Goal: Obtain resource: Obtain resource

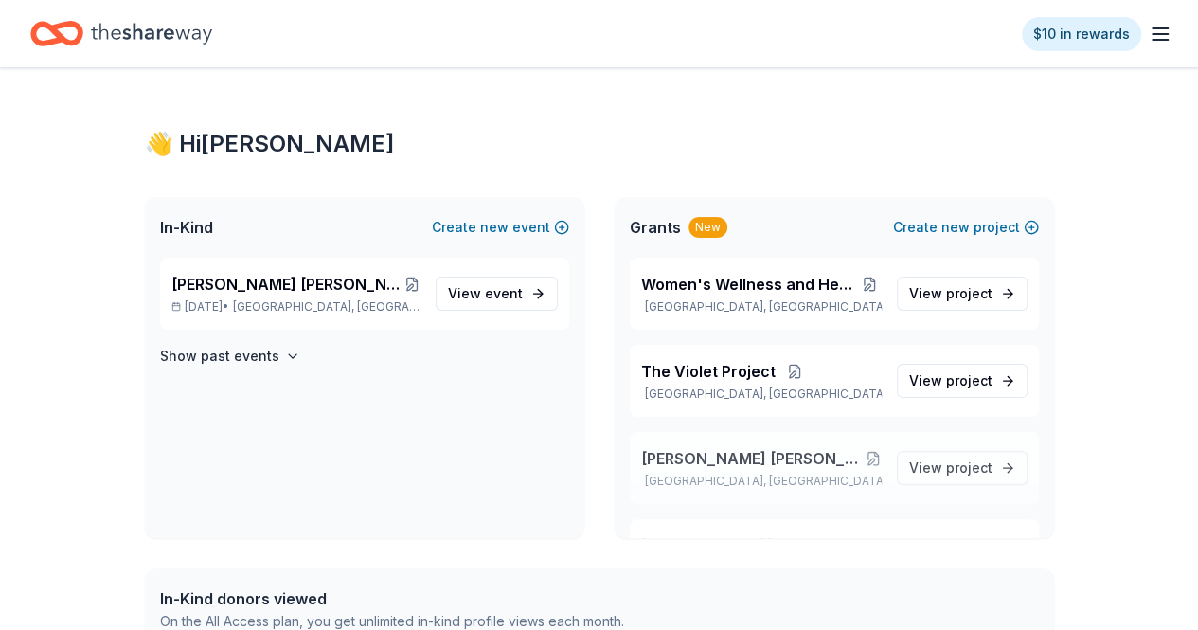
scroll to position [155, 0]
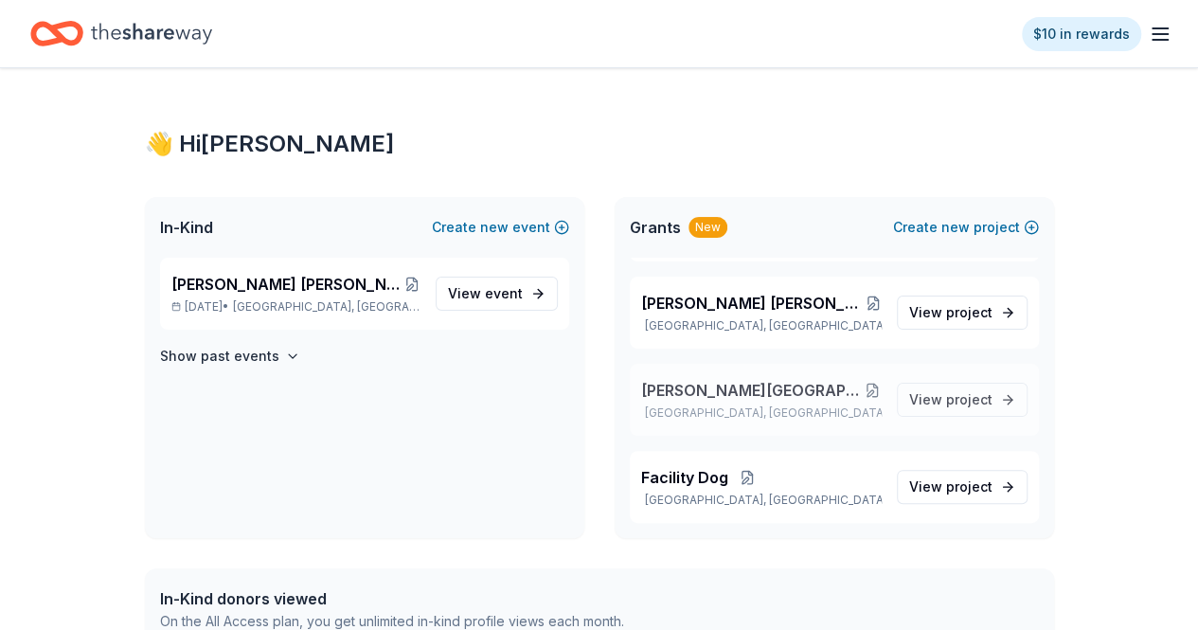
click at [865, 385] on button at bounding box center [872, 390] width 17 height 15
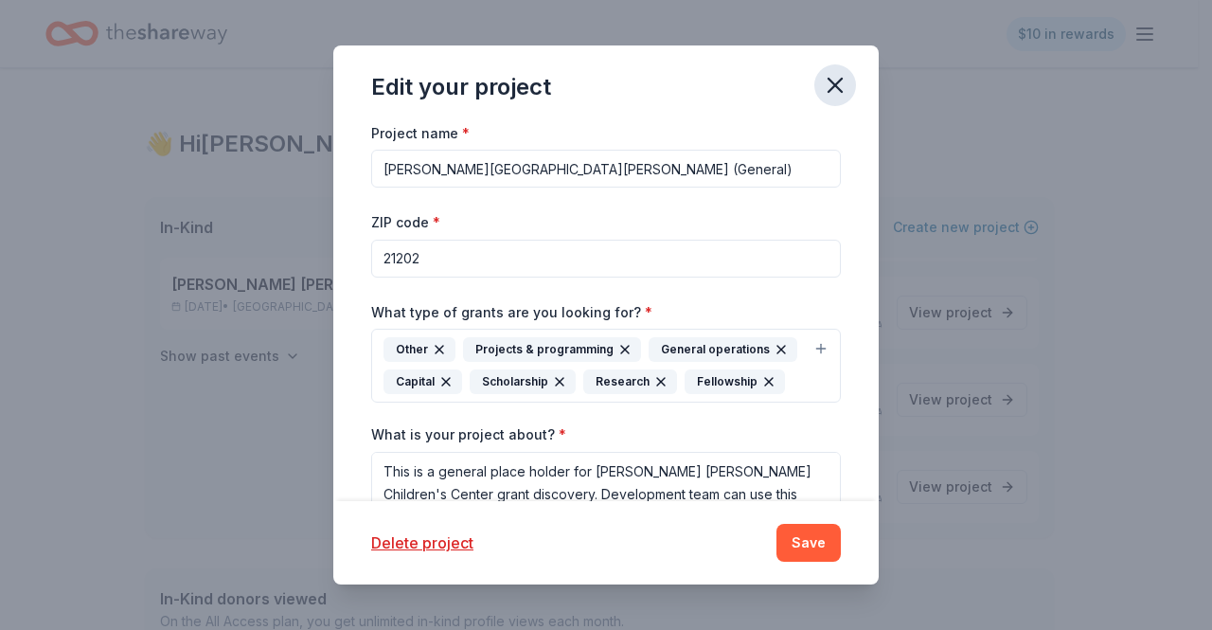
click at [841, 84] on icon "button" at bounding box center [835, 85] width 27 height 27
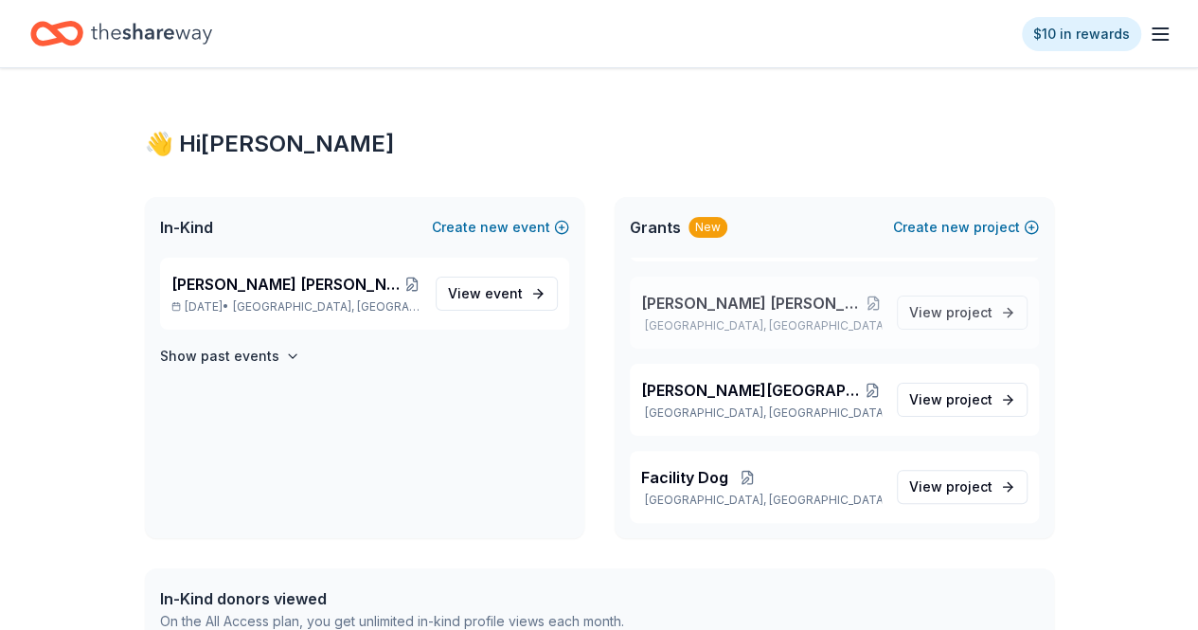
click at [849, 301] on span "[PERSON_NAME] [PERSON_NAME] Children's Center Food Pantry Support" at bounding box center [753, 303] width 225 height 23
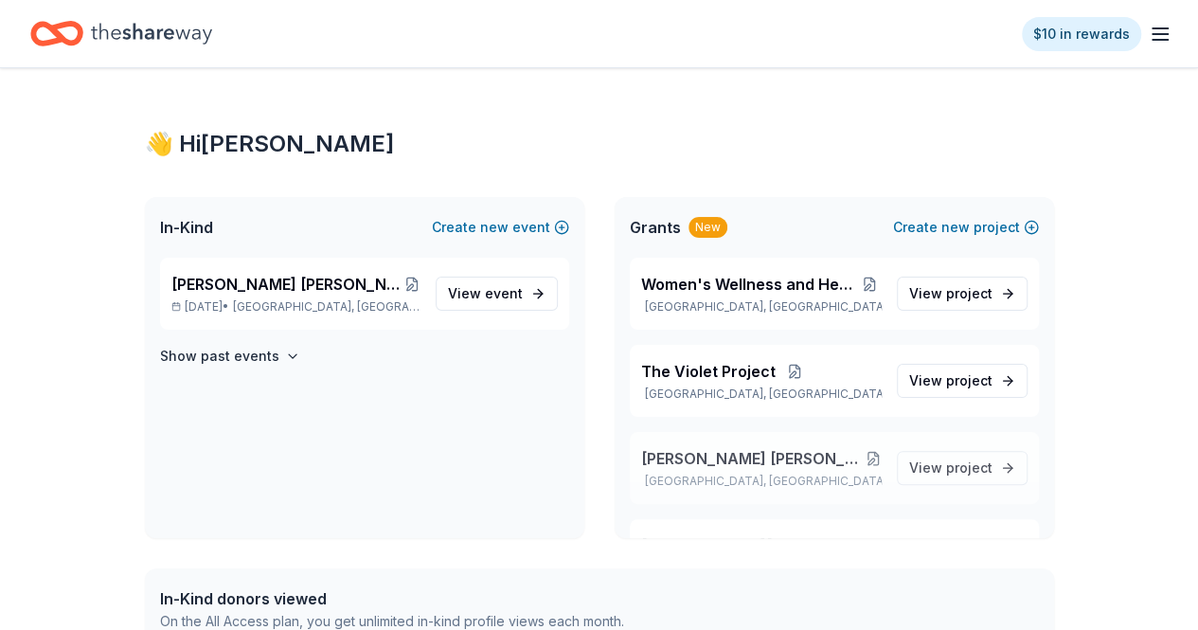
click at [866, 457] on button at bounding box center [873, 458] width 15 height 15
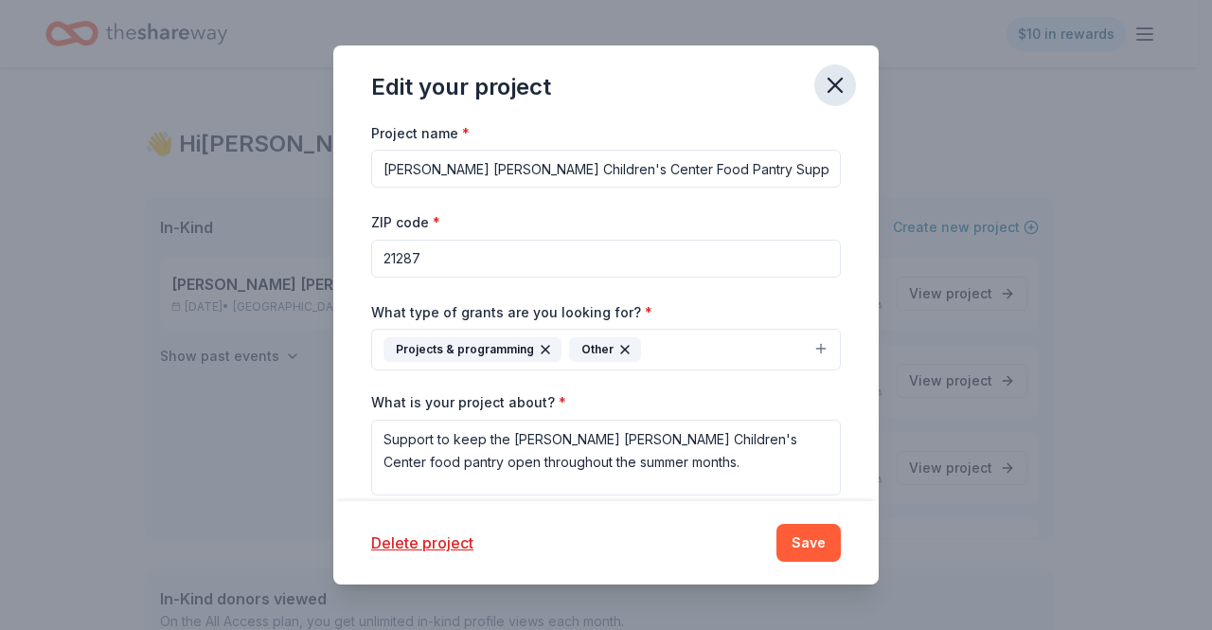
click at [829, 92] on icon "button" at bounding box center [835, 85] width 13 height 13
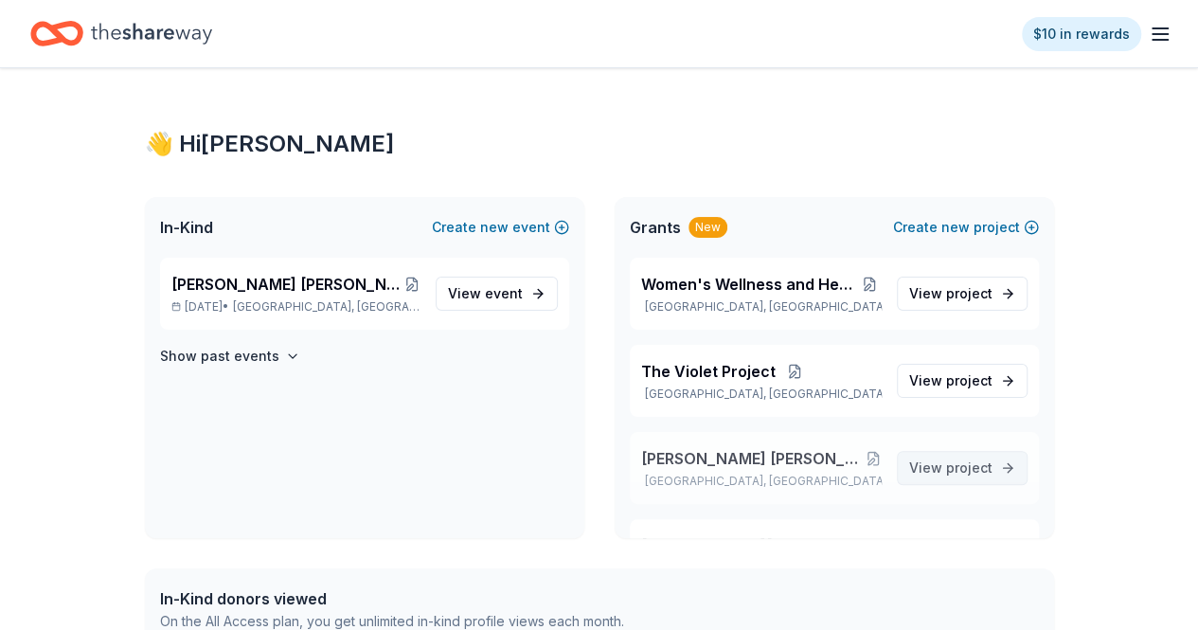
click at [925, 477] on span "View project" at bounding box center [950, 468] width 83 height 23
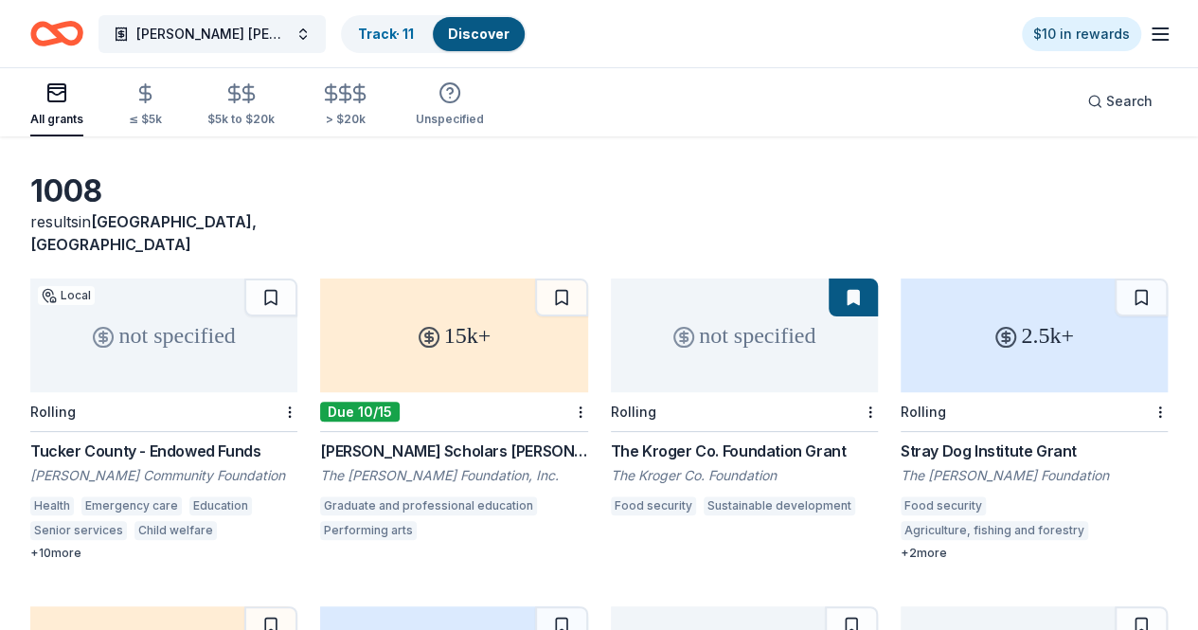
scroll to position [63, 0]
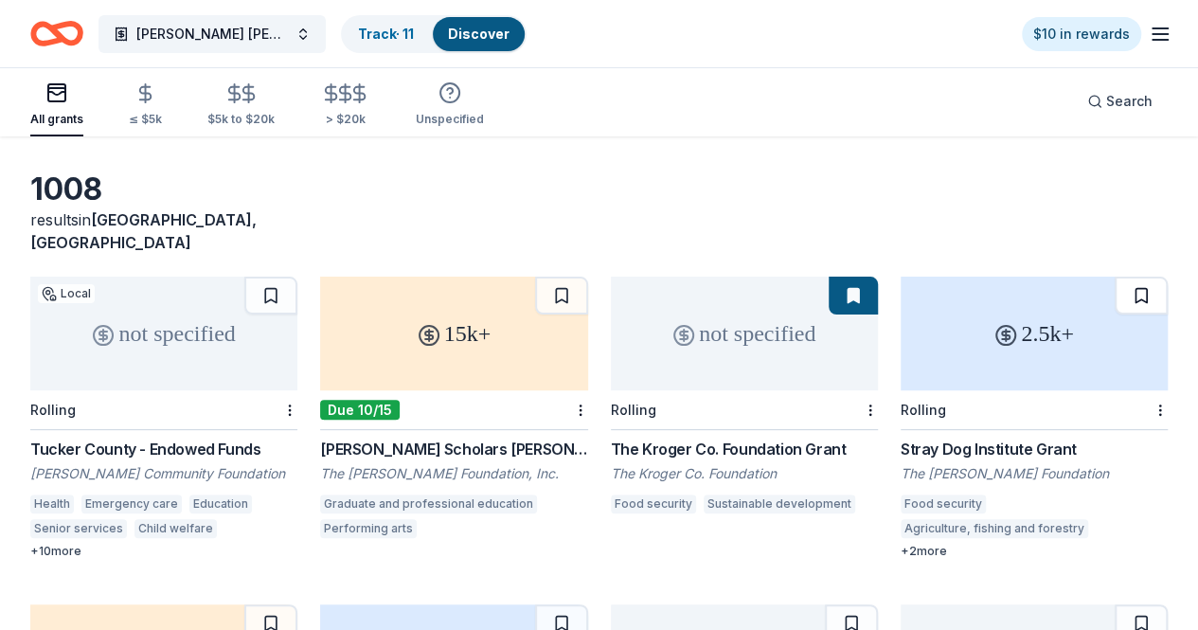
click at [1115, 277] on button at bounding box center [1141, 296] width 53 height 38
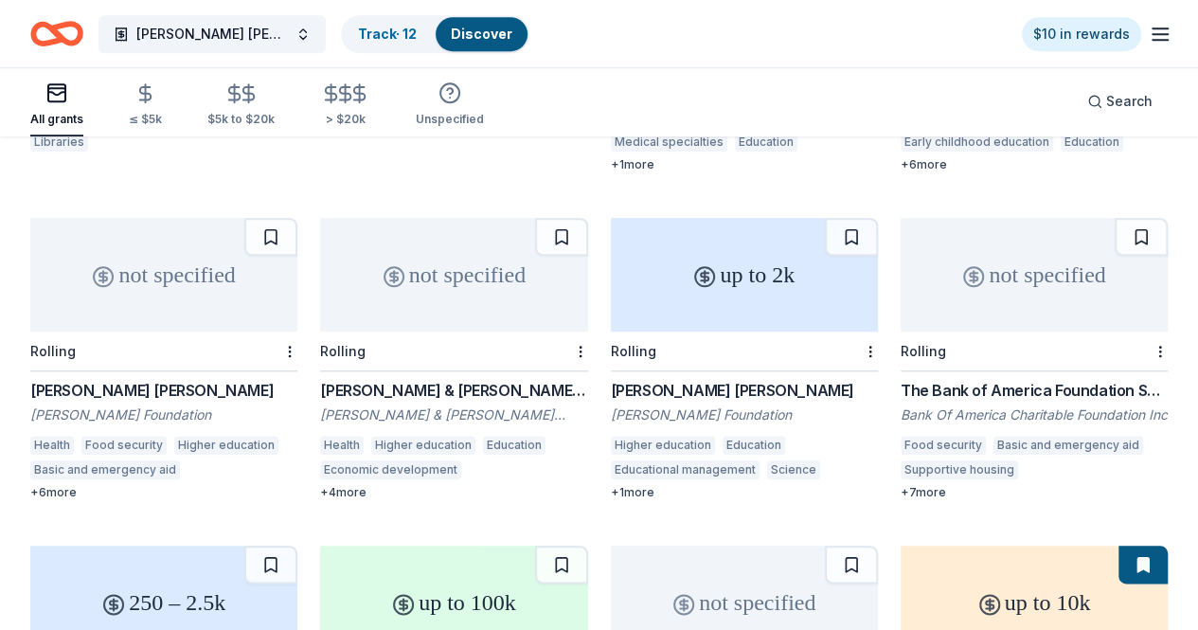
scroll to position [776, 0]
click at [297, 546] on button at bounding box center [270, 565] width 53 height 38
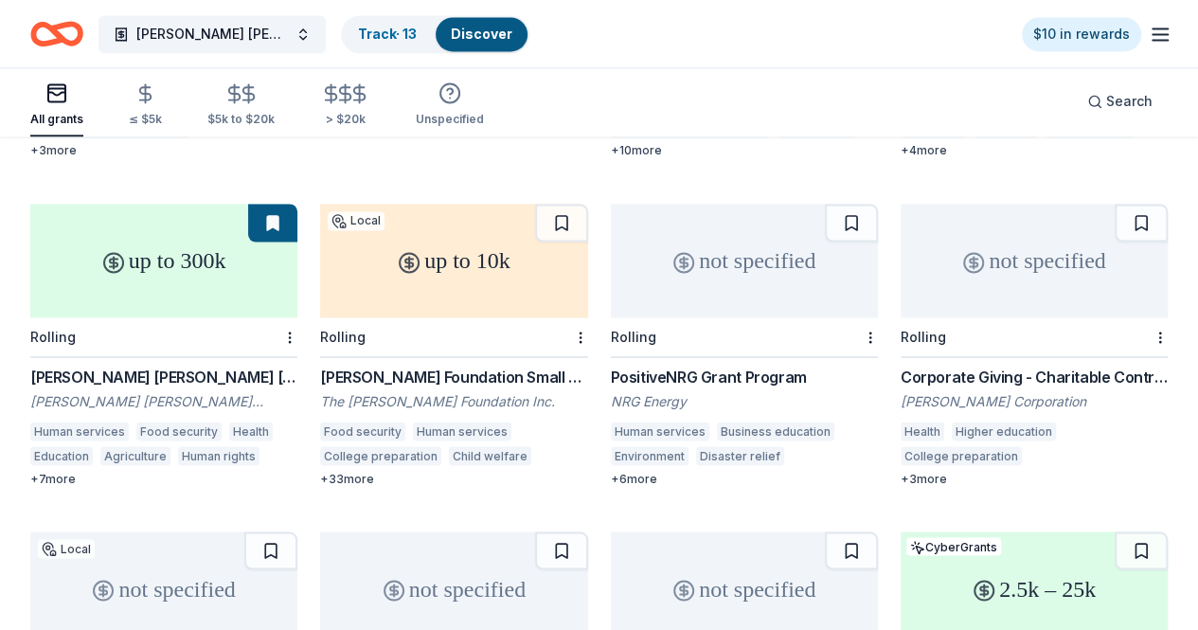
scroll to position [1428, 0]
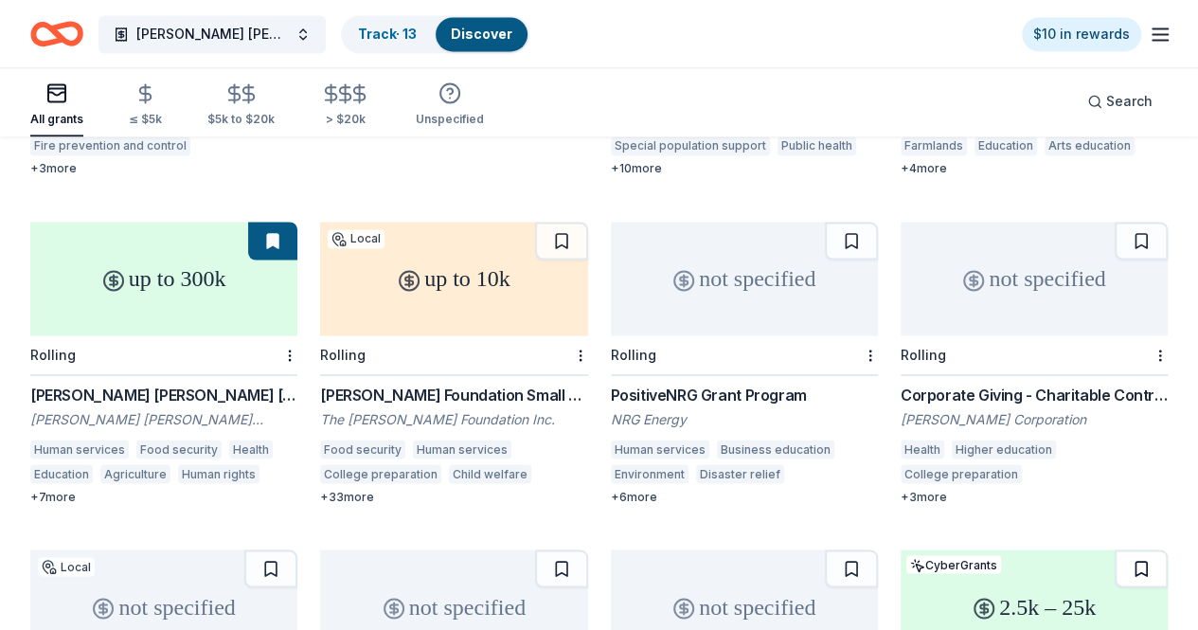
click at [1115, 549] on button at bounding box center [1141, 568] width 53 height 38
click at [535, 549] on button at bounding box center [561, 568] width 53 height 38
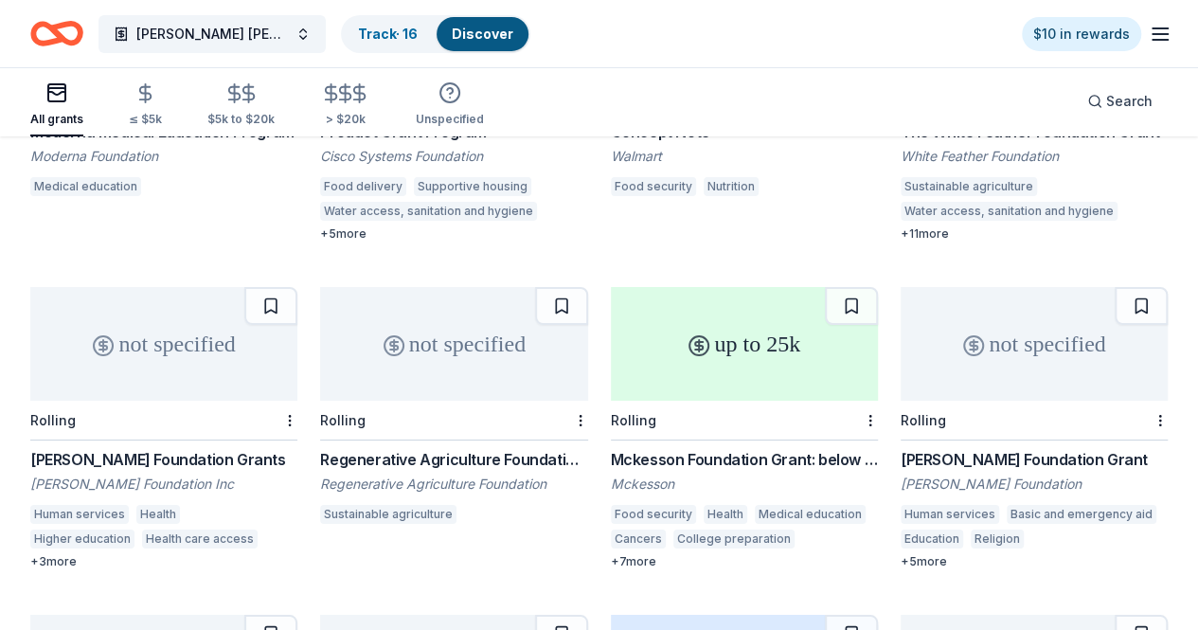
scroll to position [3231, 0]
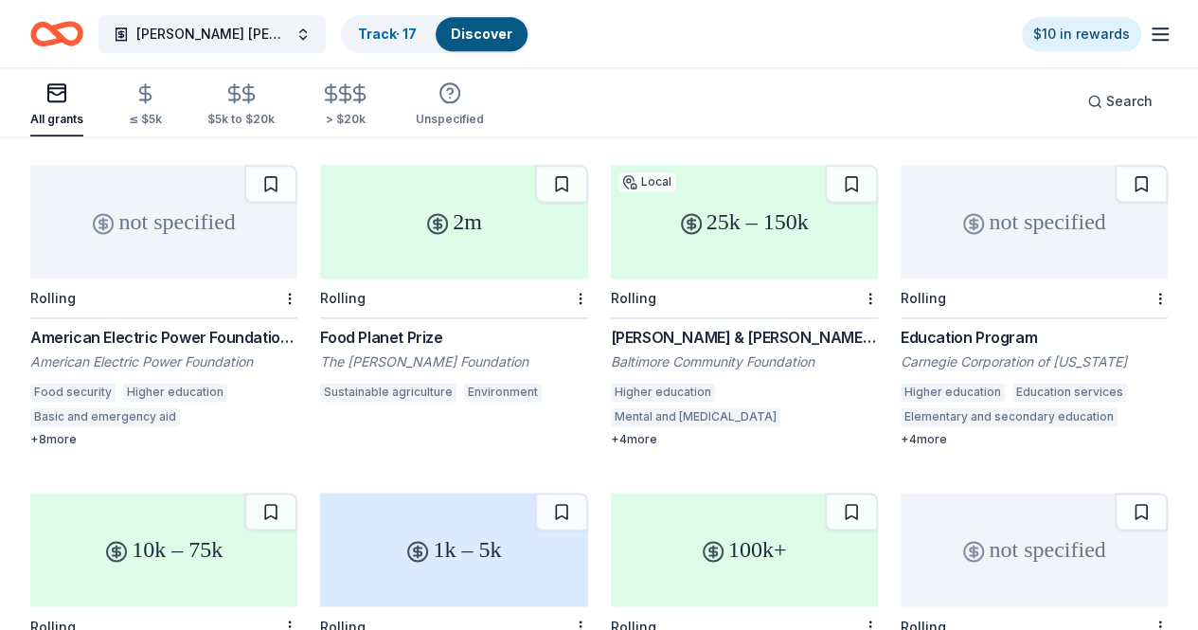
scroll to position [5045, 0]
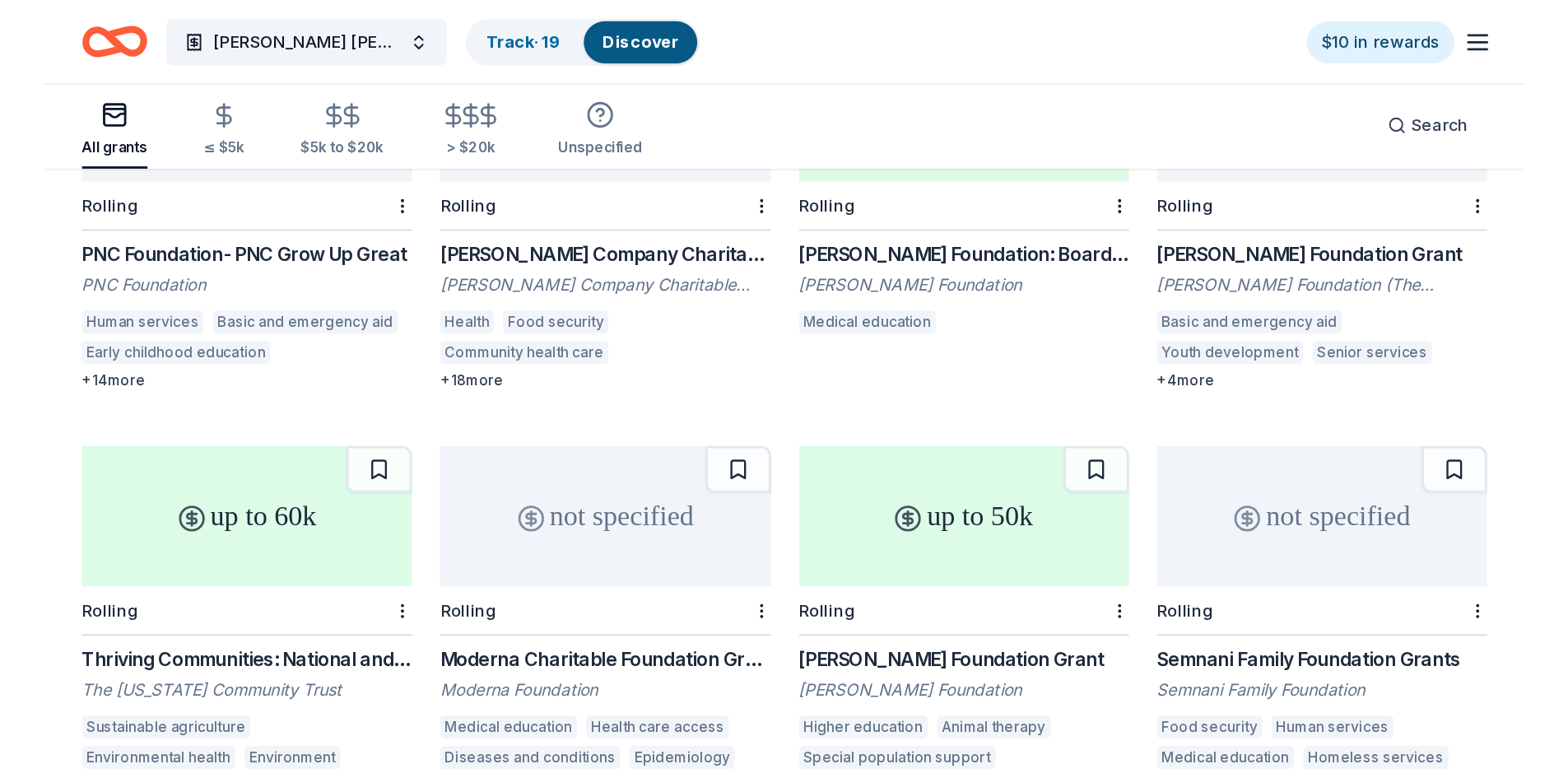
scroll to position [6249, 0]
